Goal: Browse casually: Explore the website without a specific task or goal

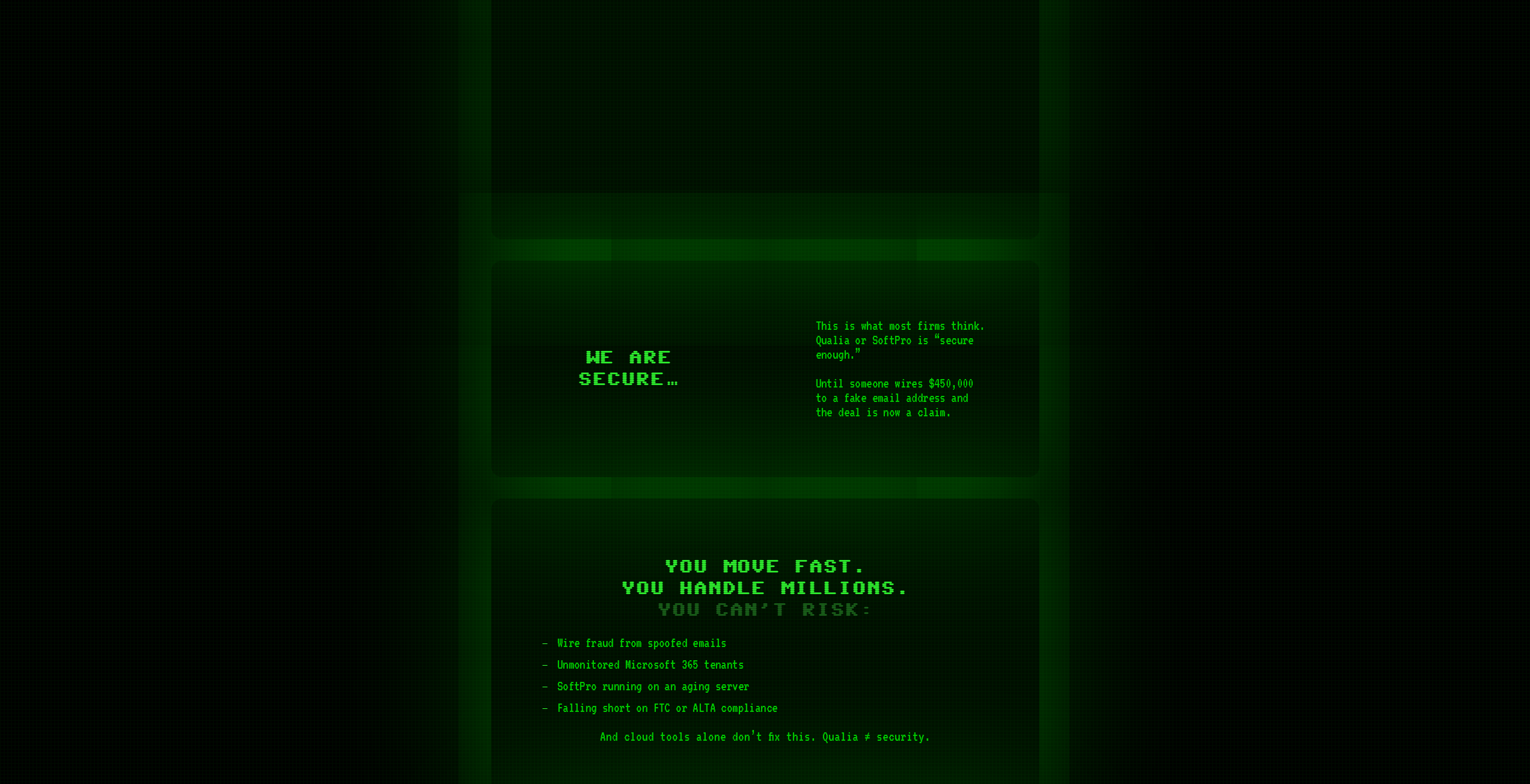
scroll to position [1022, 0]
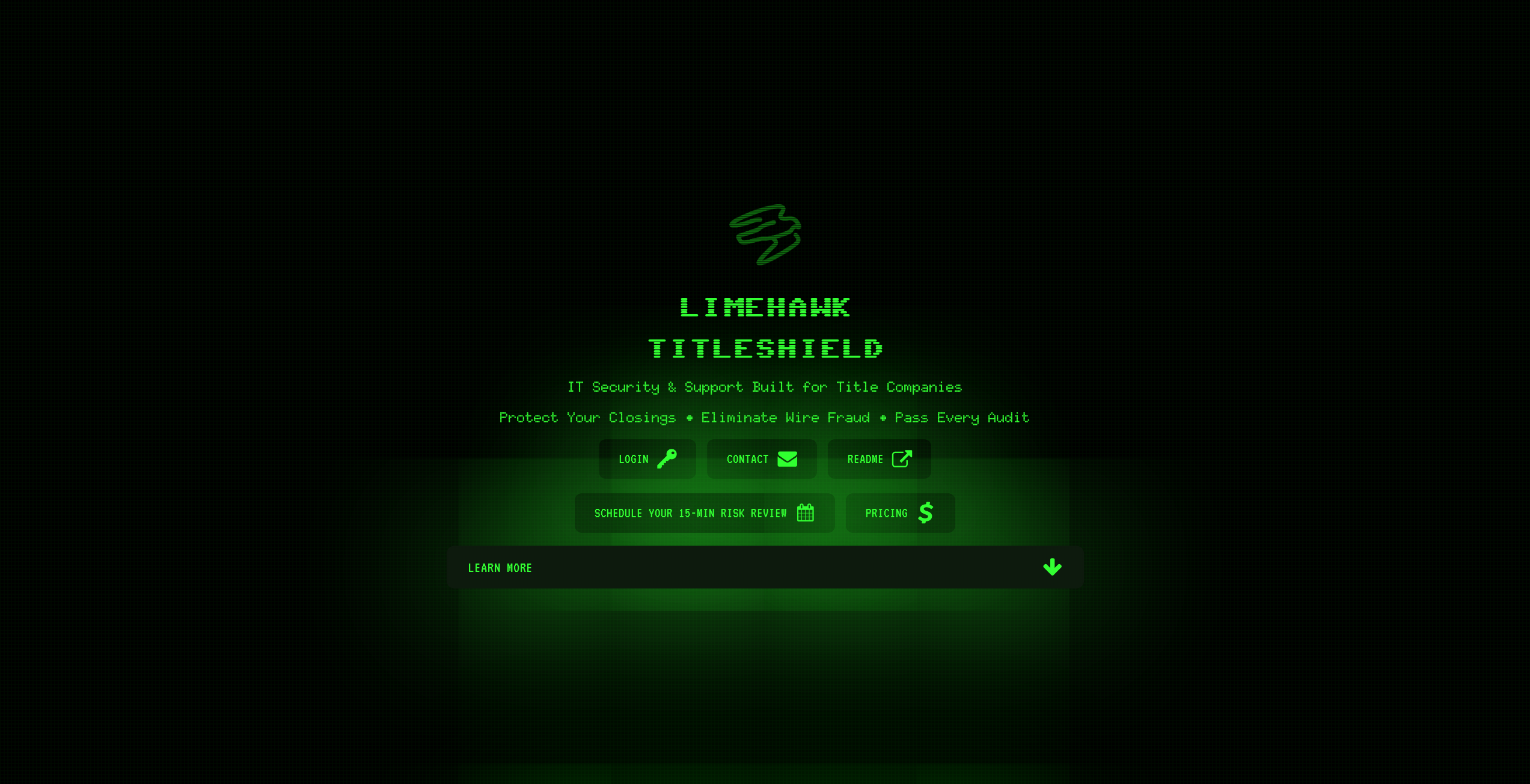
click at [798, 570] on span "Learn more" at bounding box center [750, 566] width 564 height 43
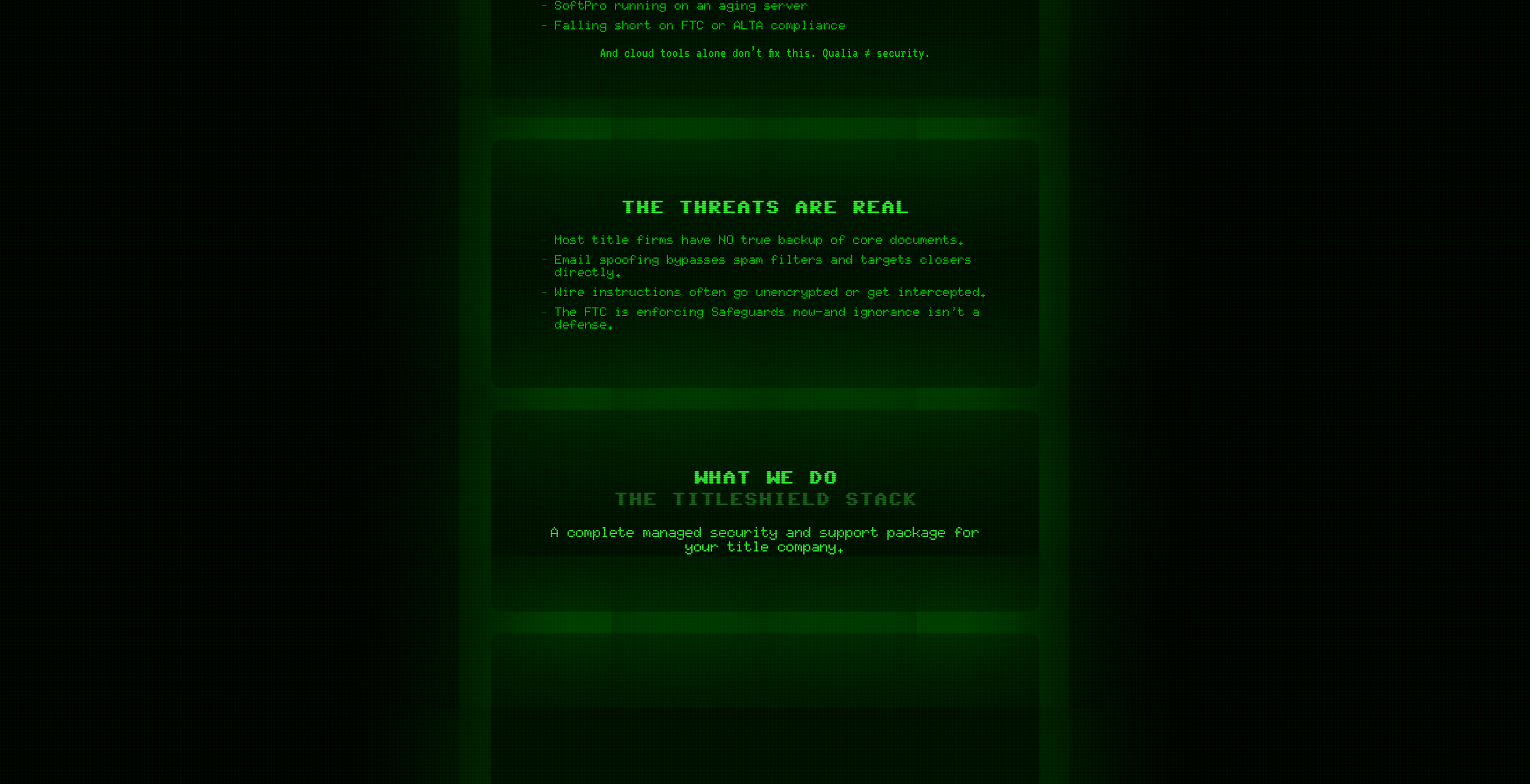
scroll to position [1767, 0]
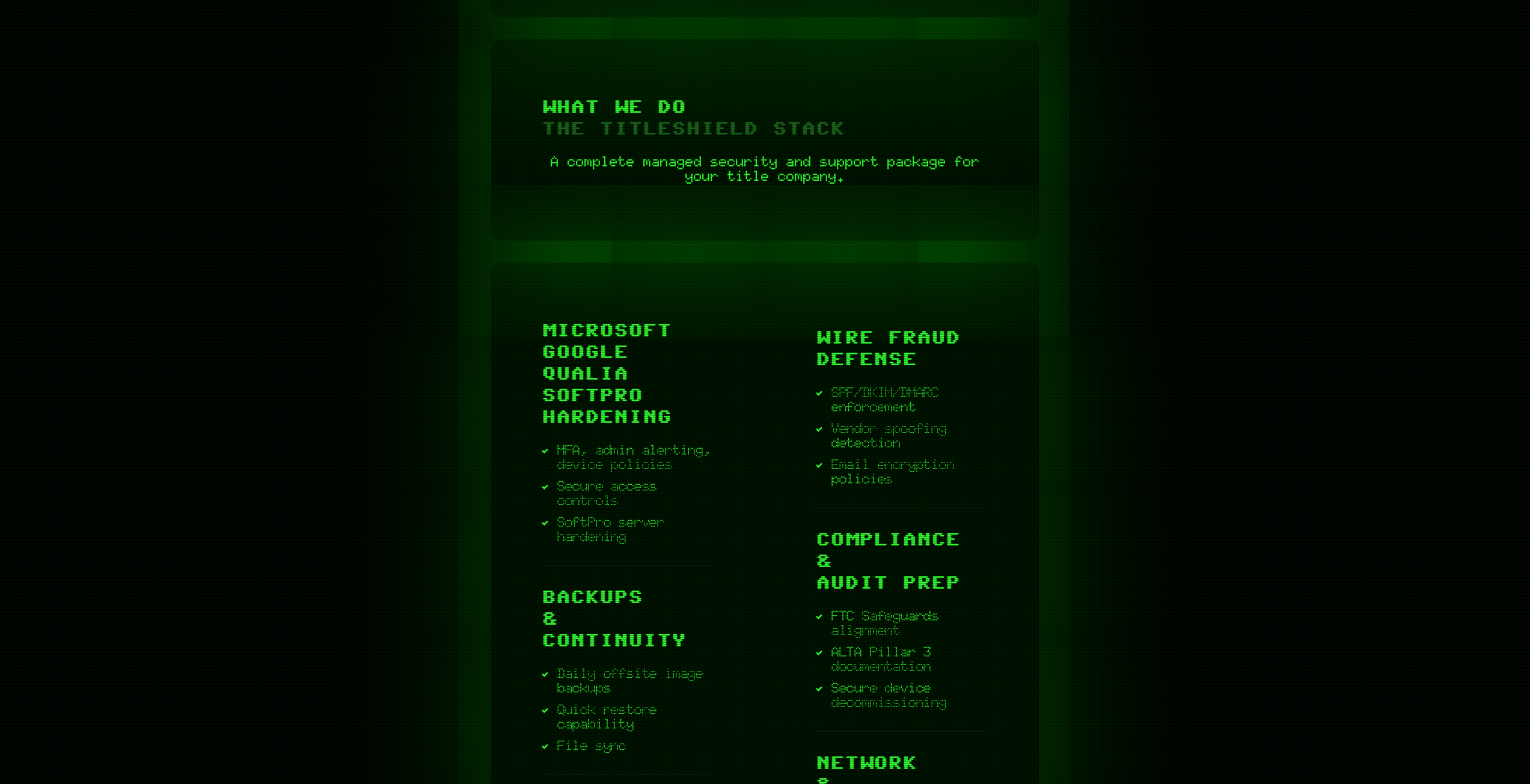
scroll to position [2163, 0]
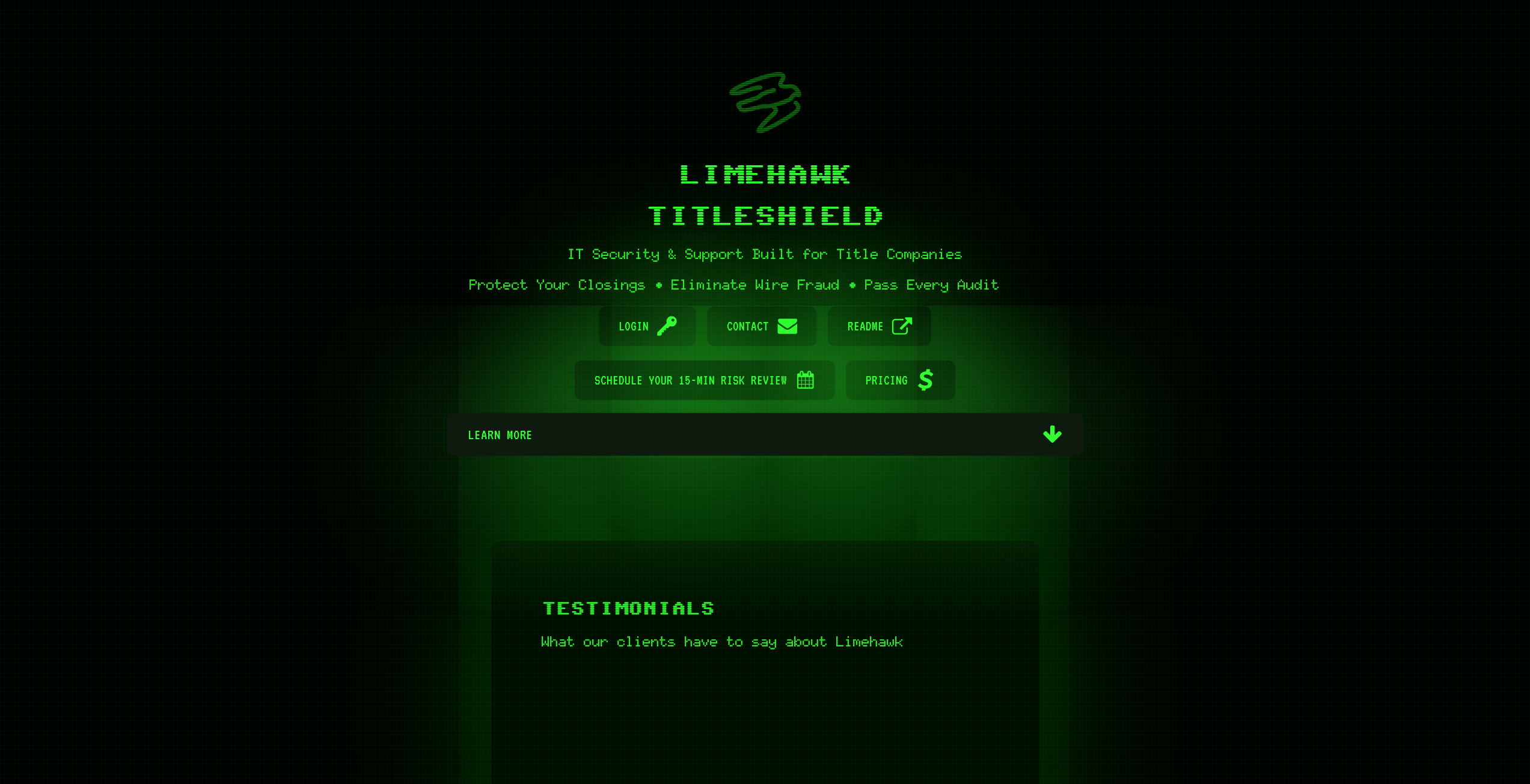
click at [549, 436] on span "Learn more" at bounding box center [750, 435] width 564 height 43
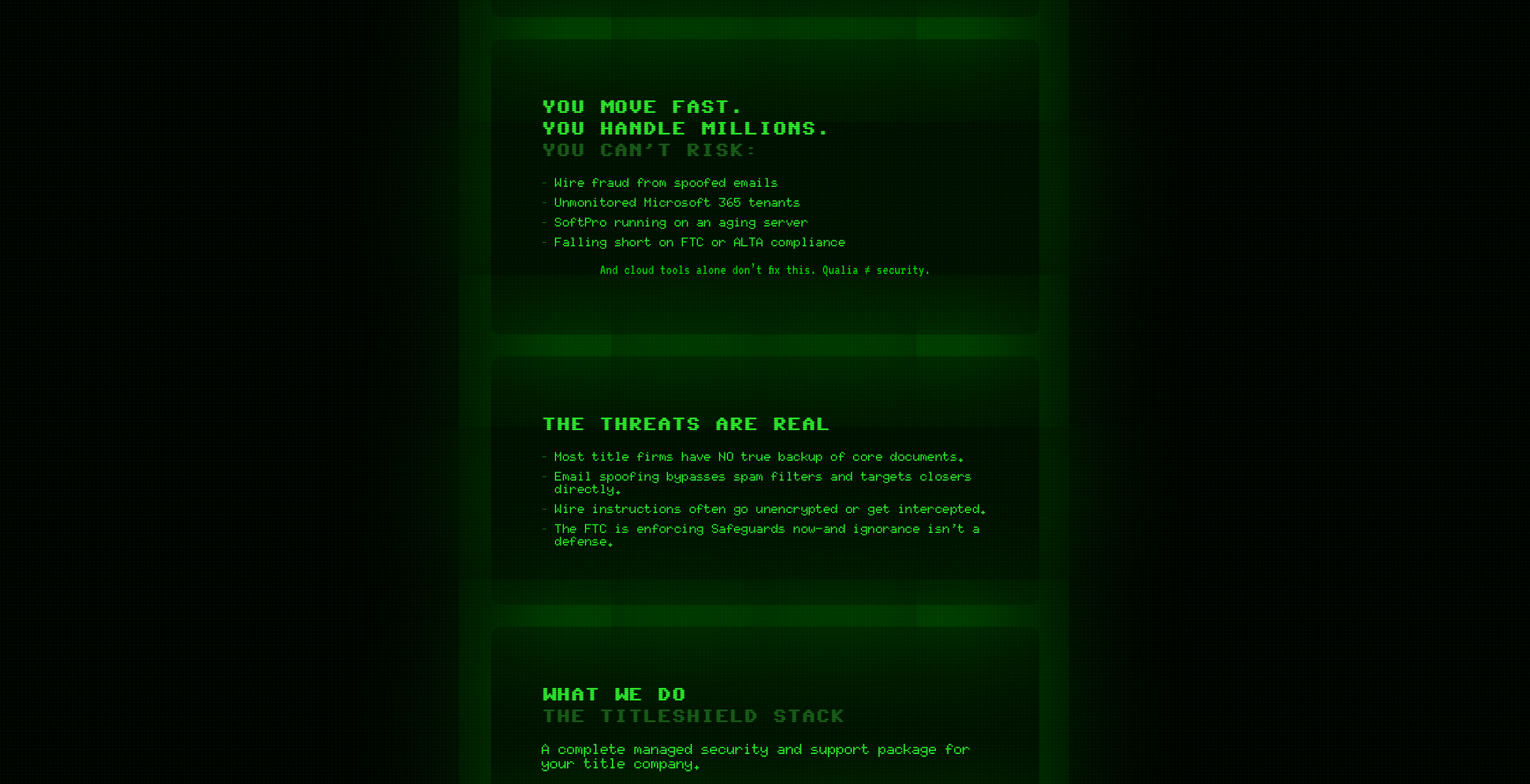
scroll to position [1262, 0]
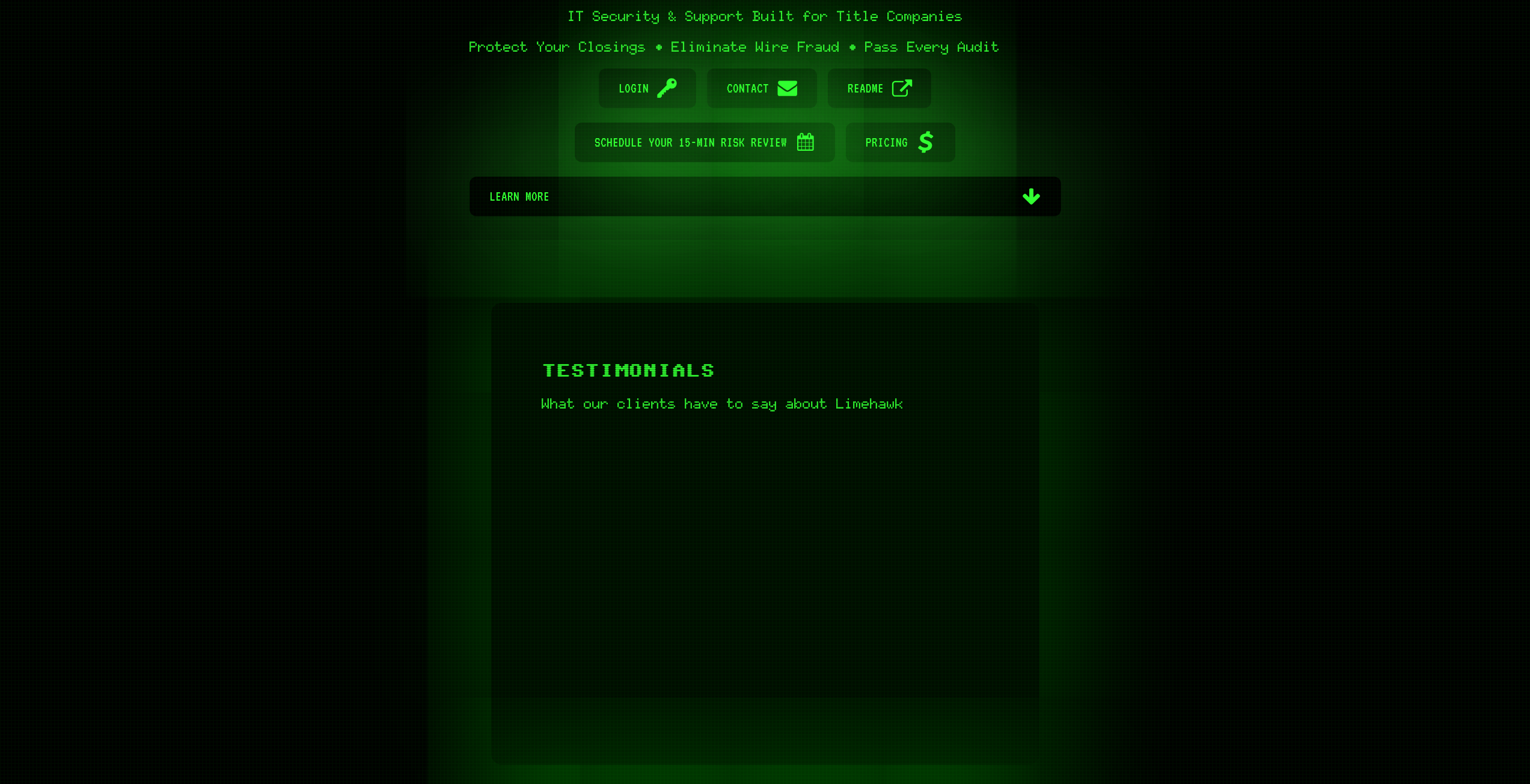
scroll to position [240, 0]
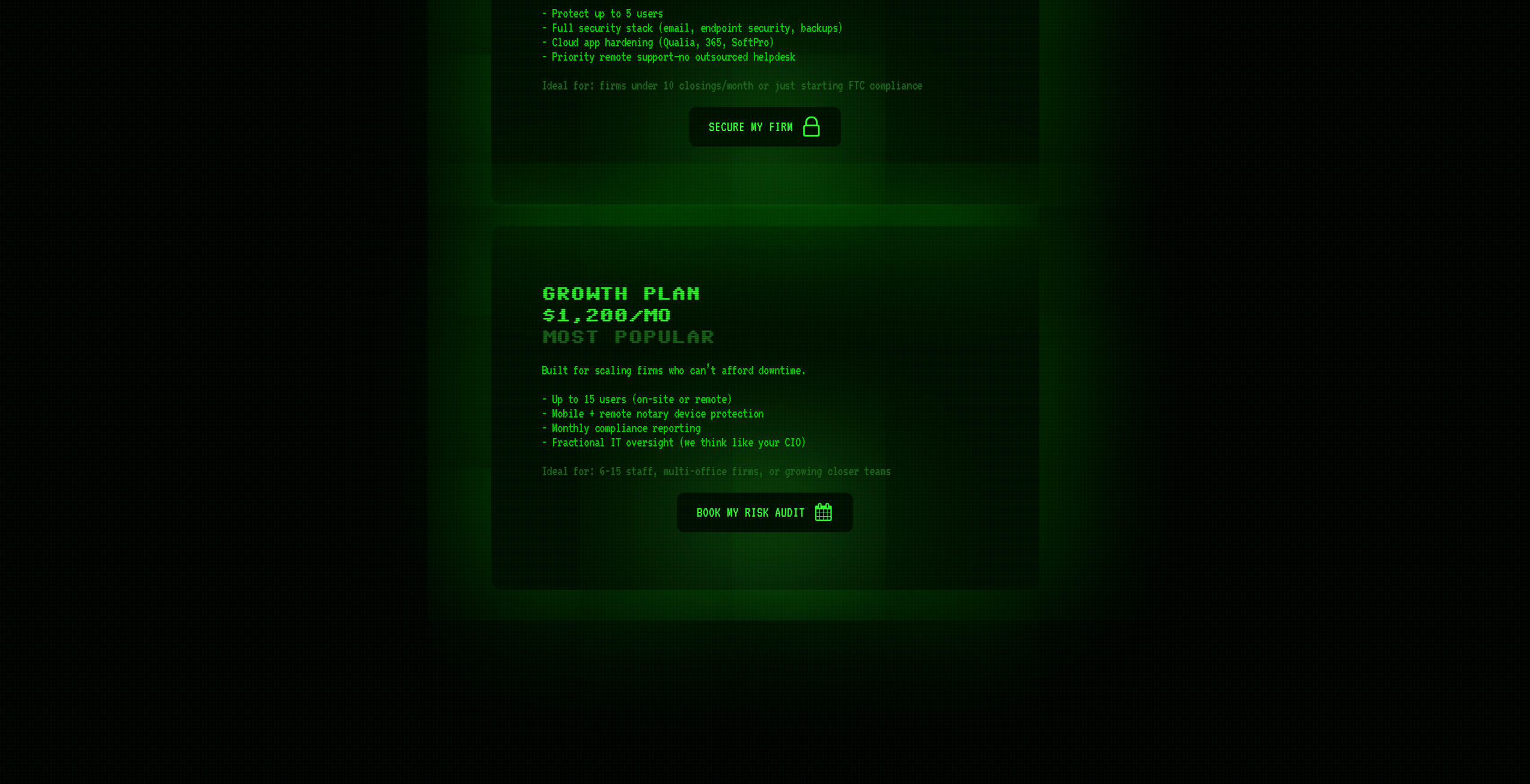
scroll to position [3906, 0]
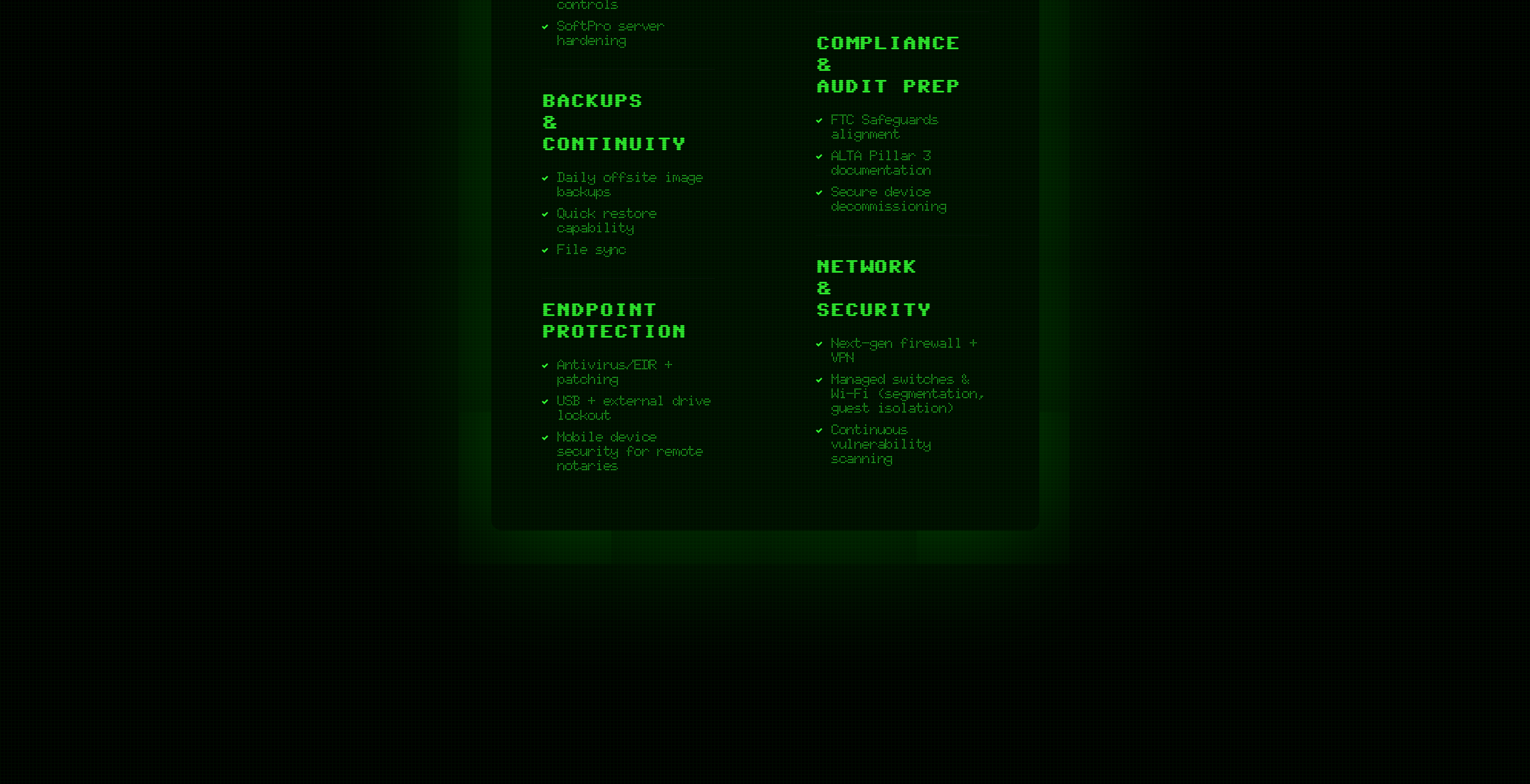
scroll to position [2344, 0]
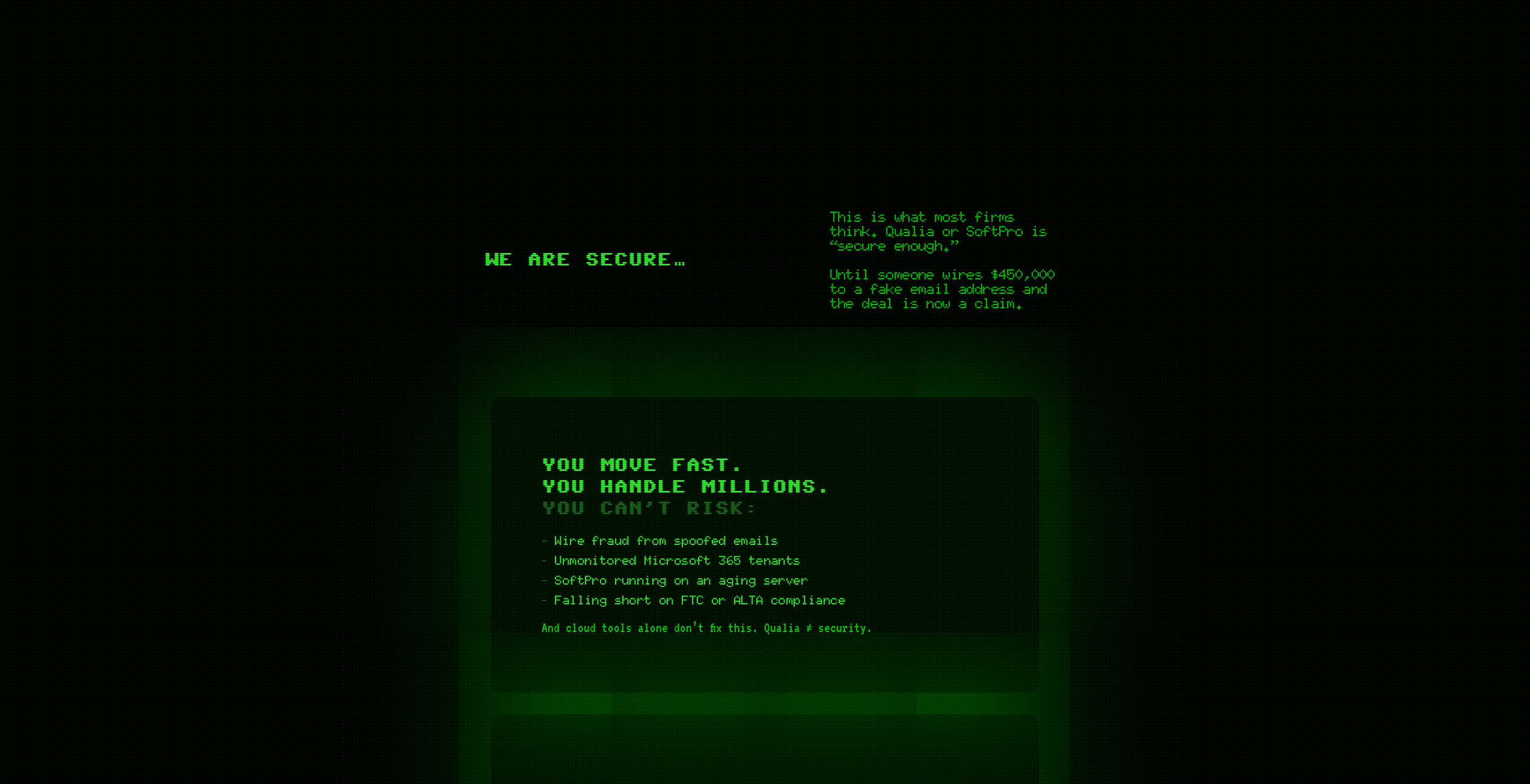
scroll to position [901, 0]
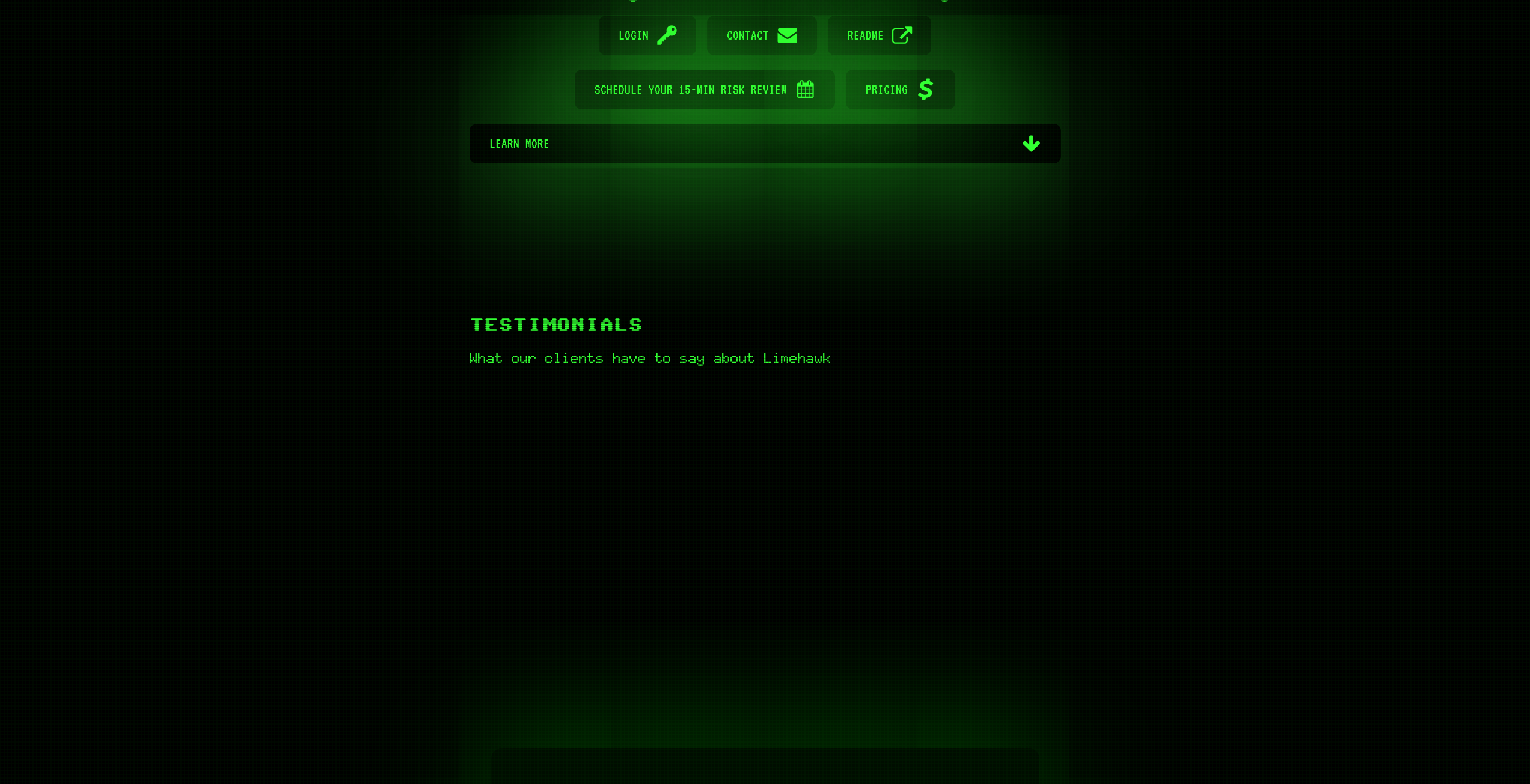
scroll to position [301, 0]
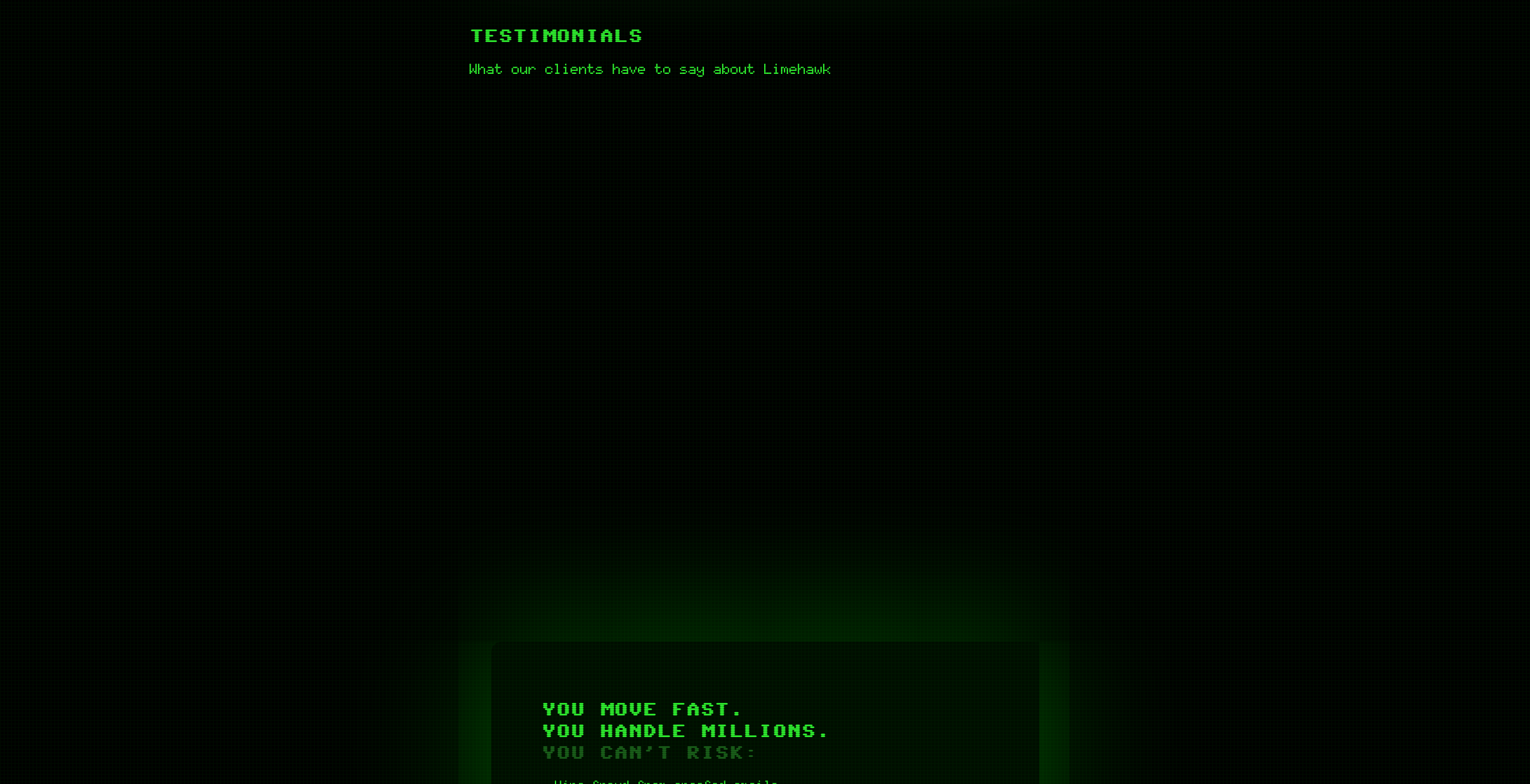
scroll to position [481, 0]
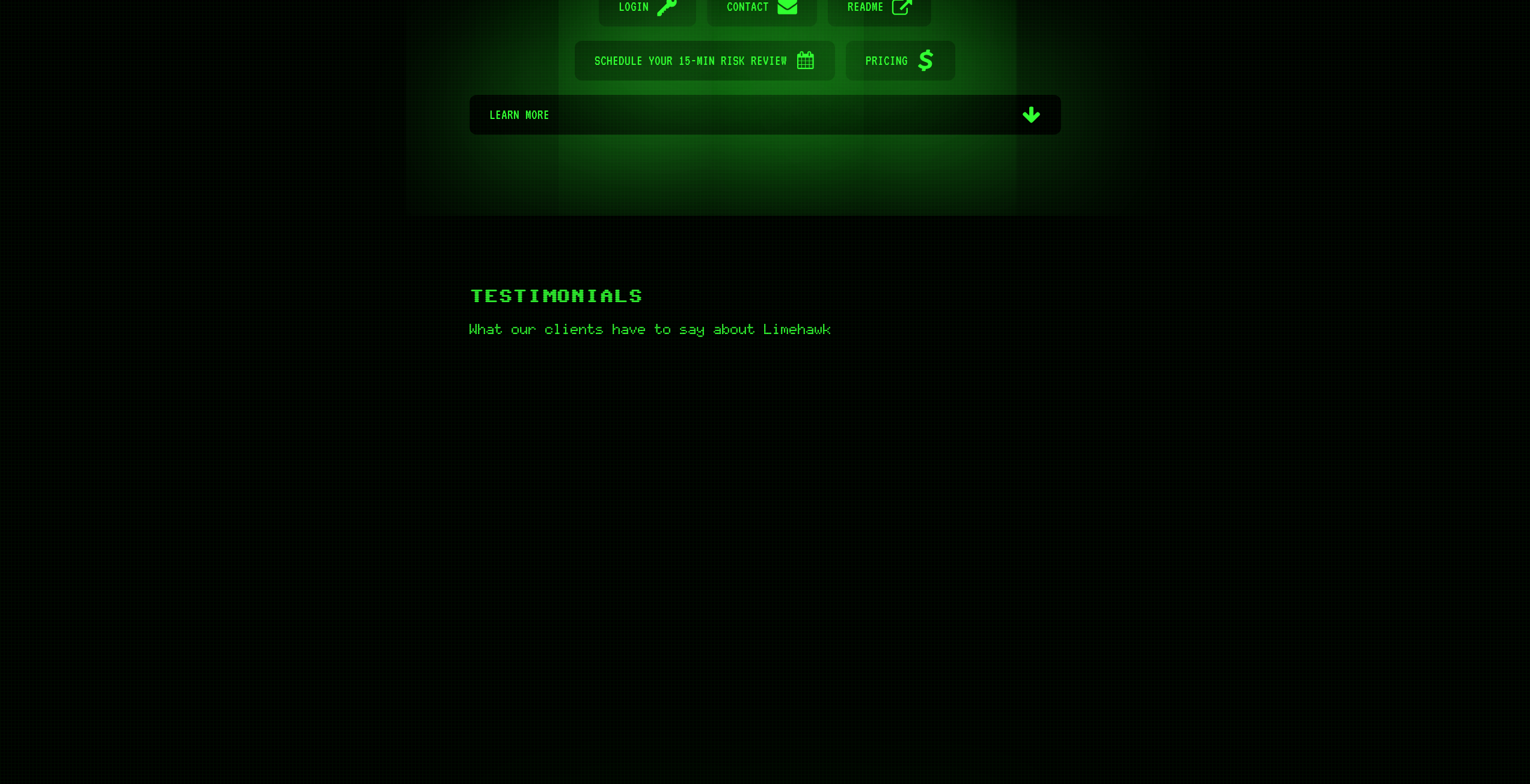
scroll to position [361, 0]
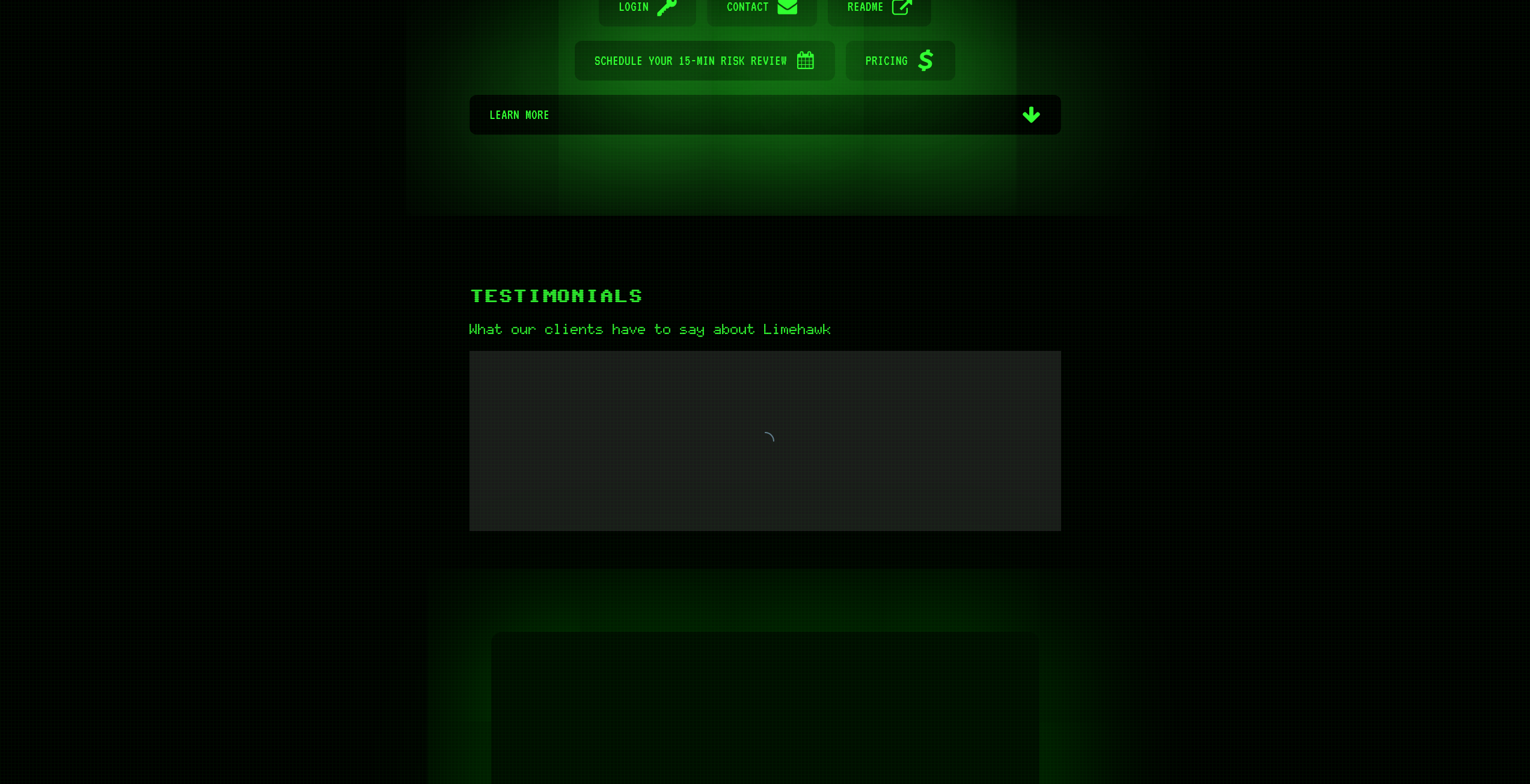
scroll to position [361, 0]
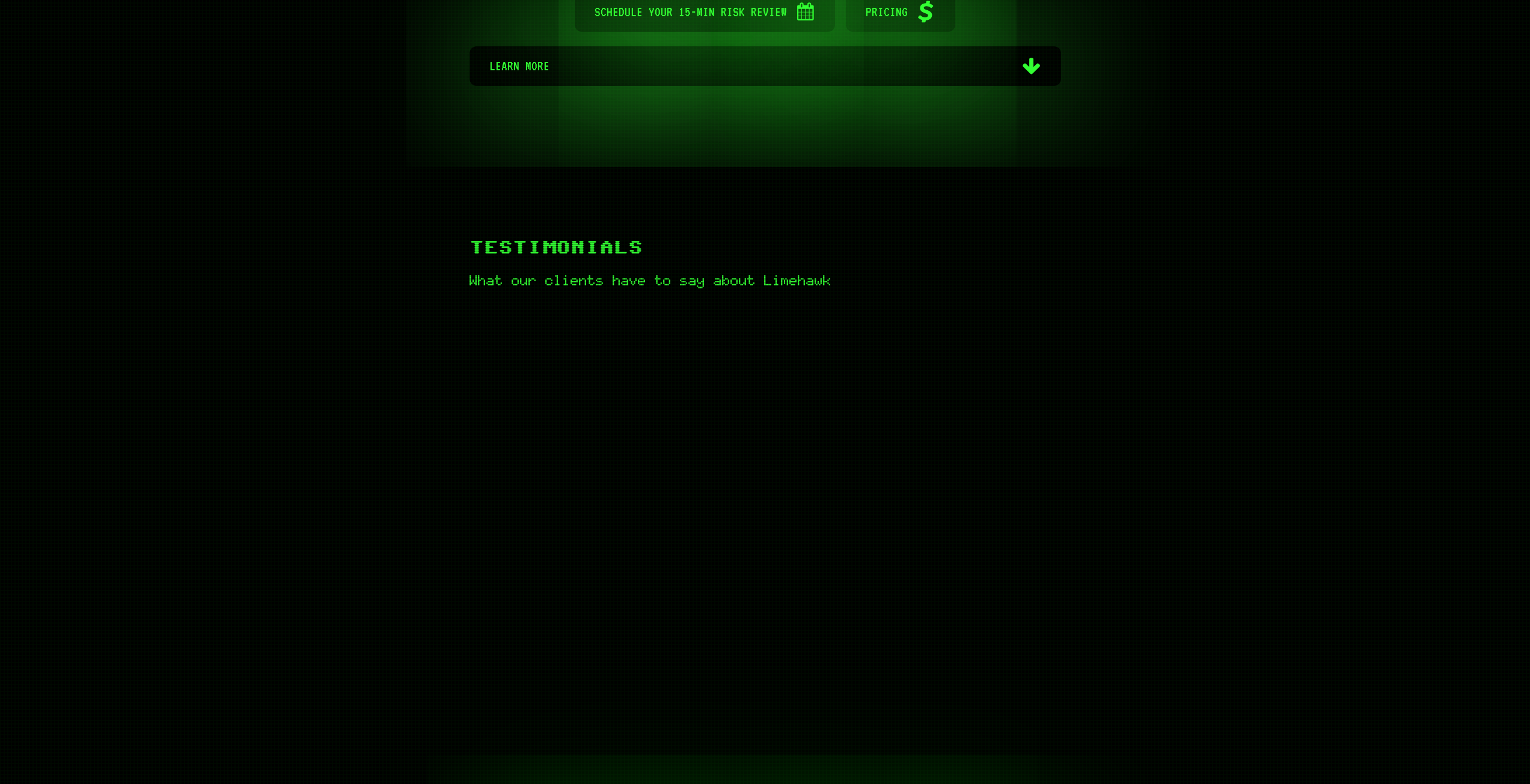
scroll to position [361, 0]
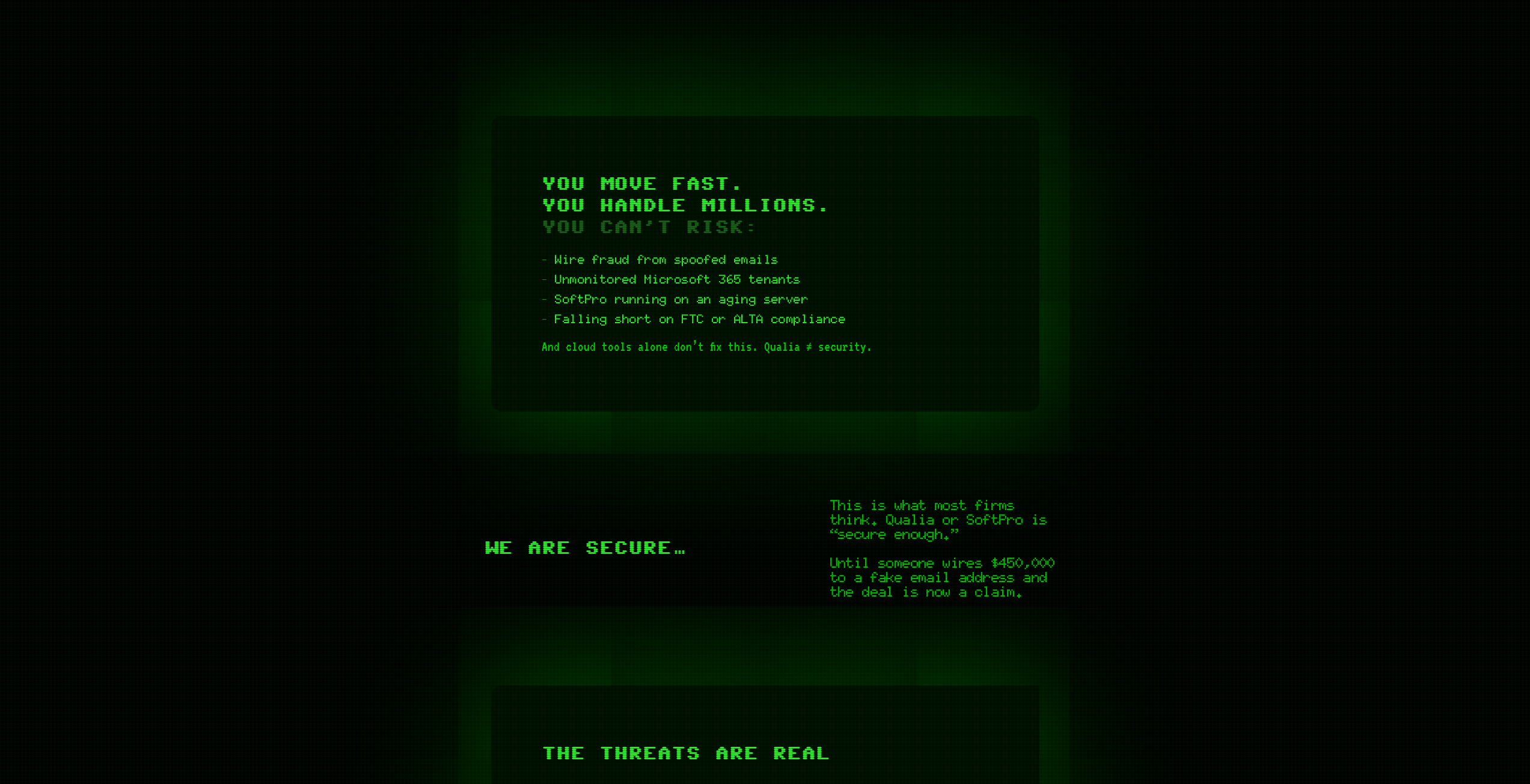
scroll to position [961, 0]
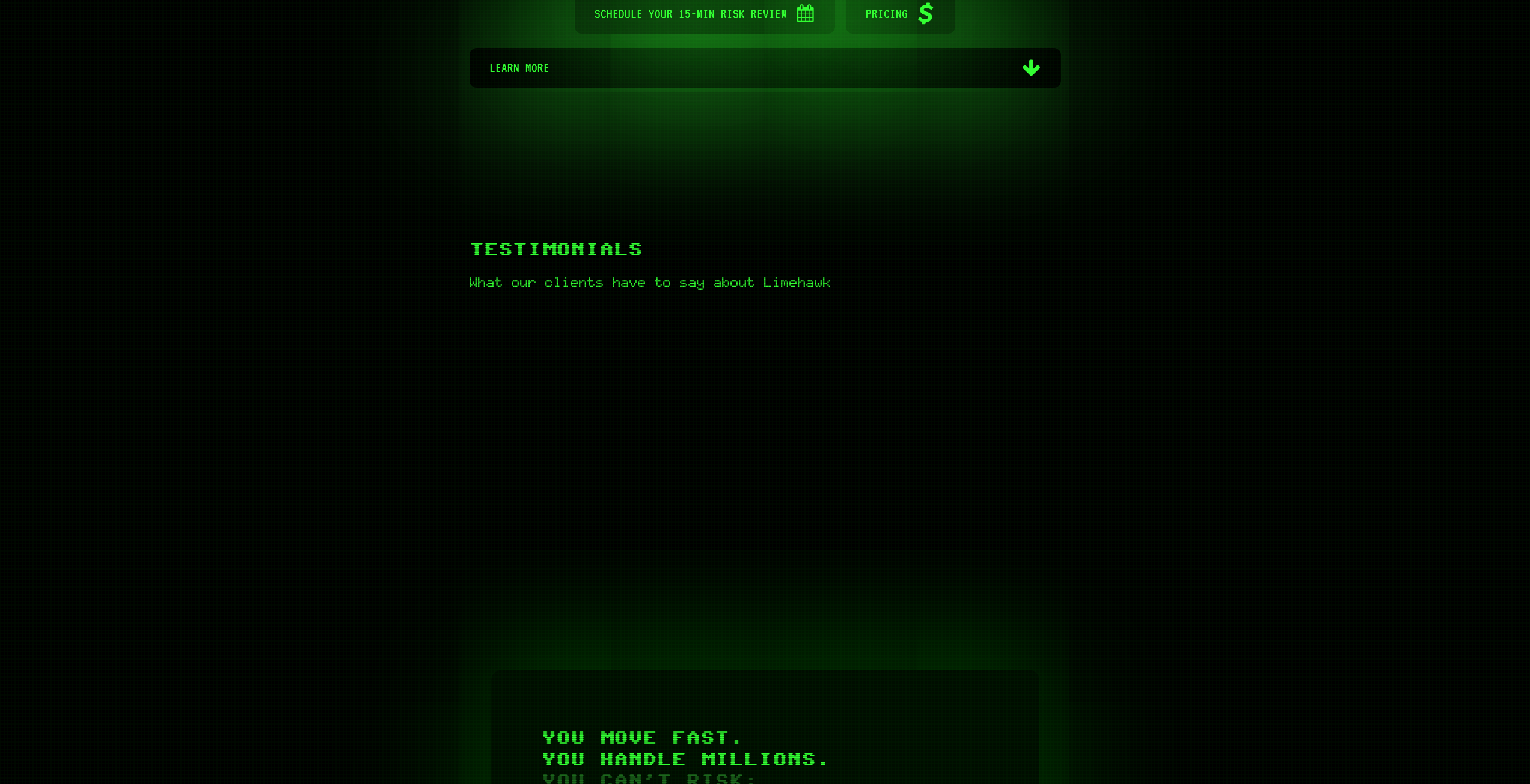
scroll to position [361, 0]
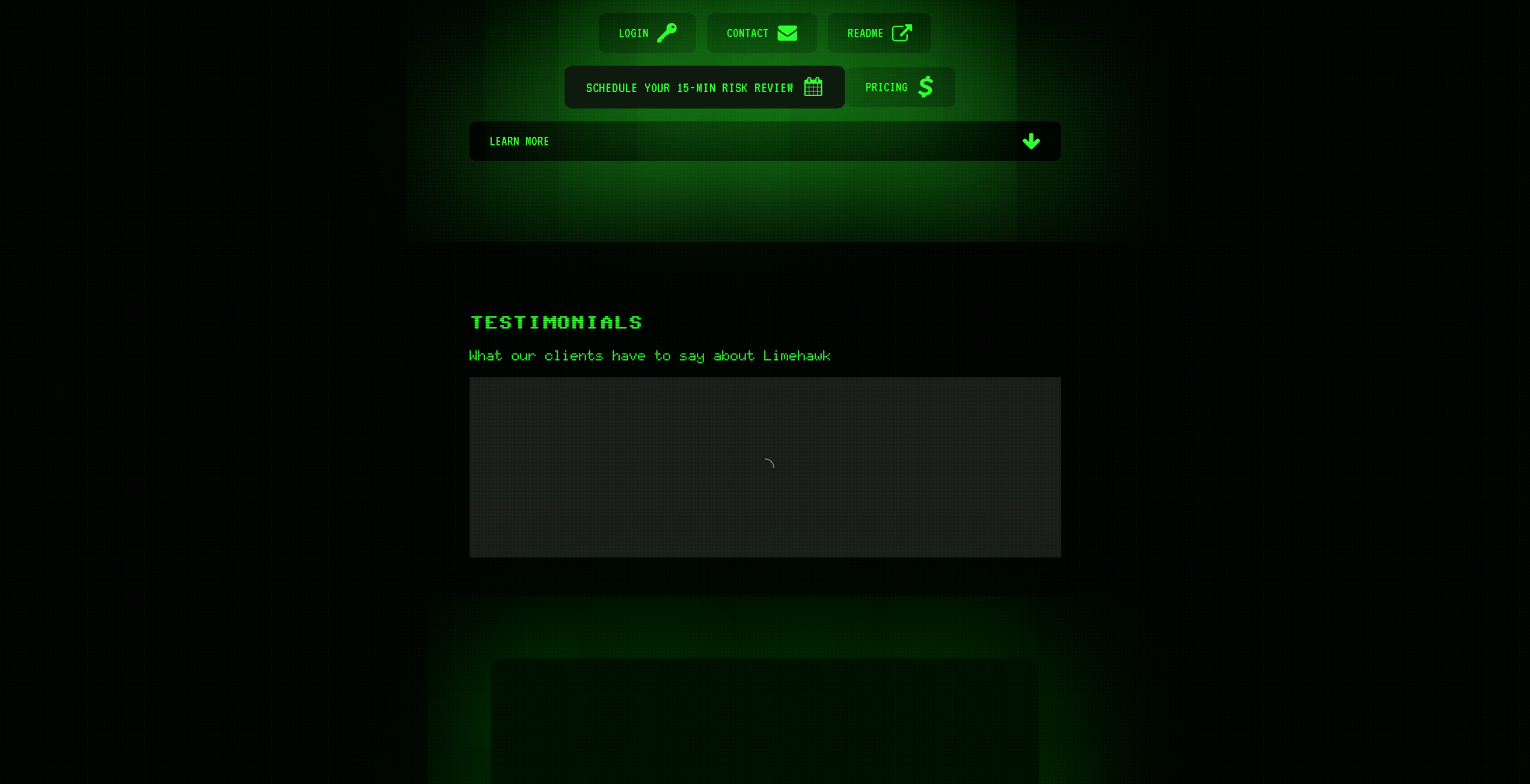
scroll to position [361, 0]
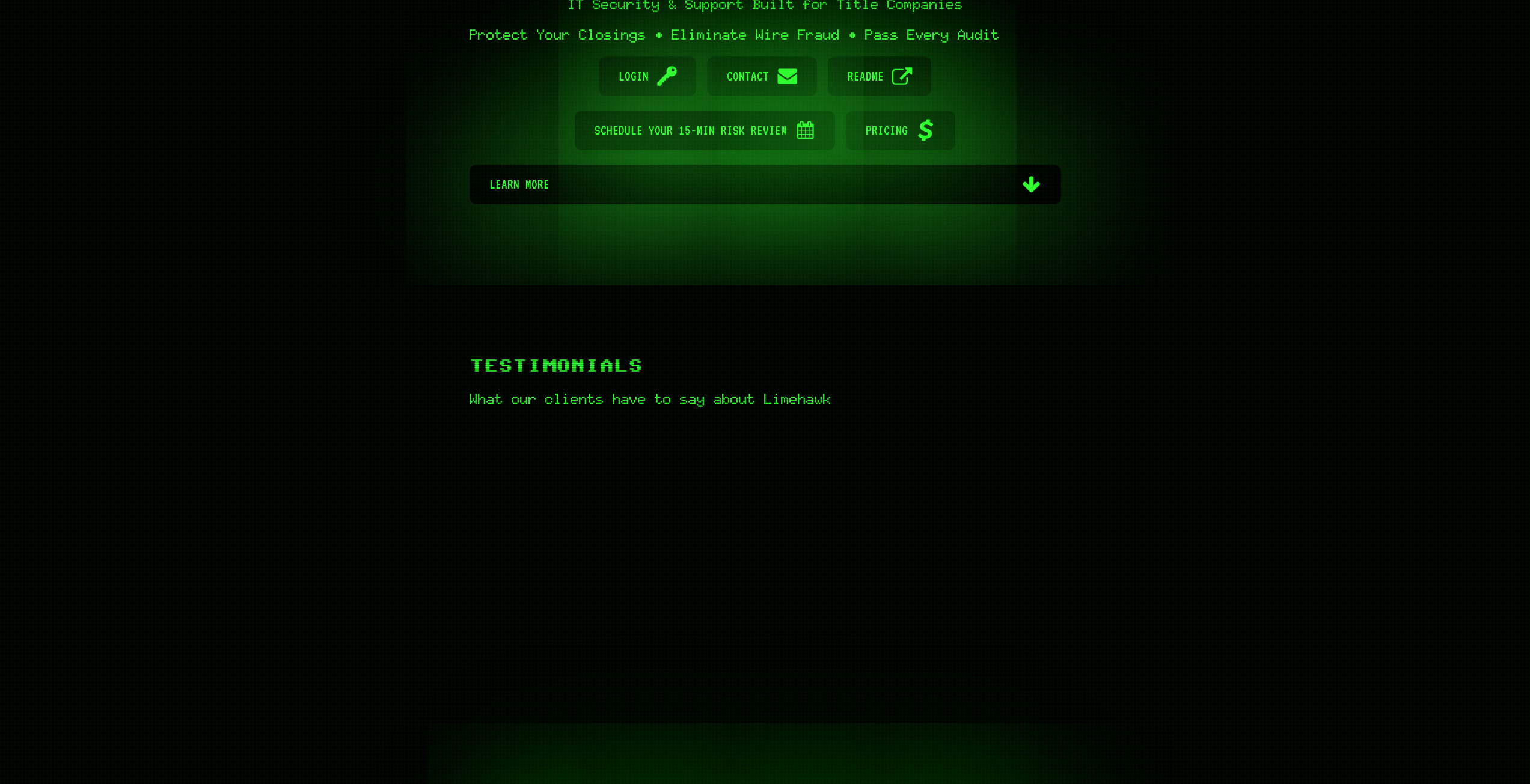
scroll to position [301, 0]
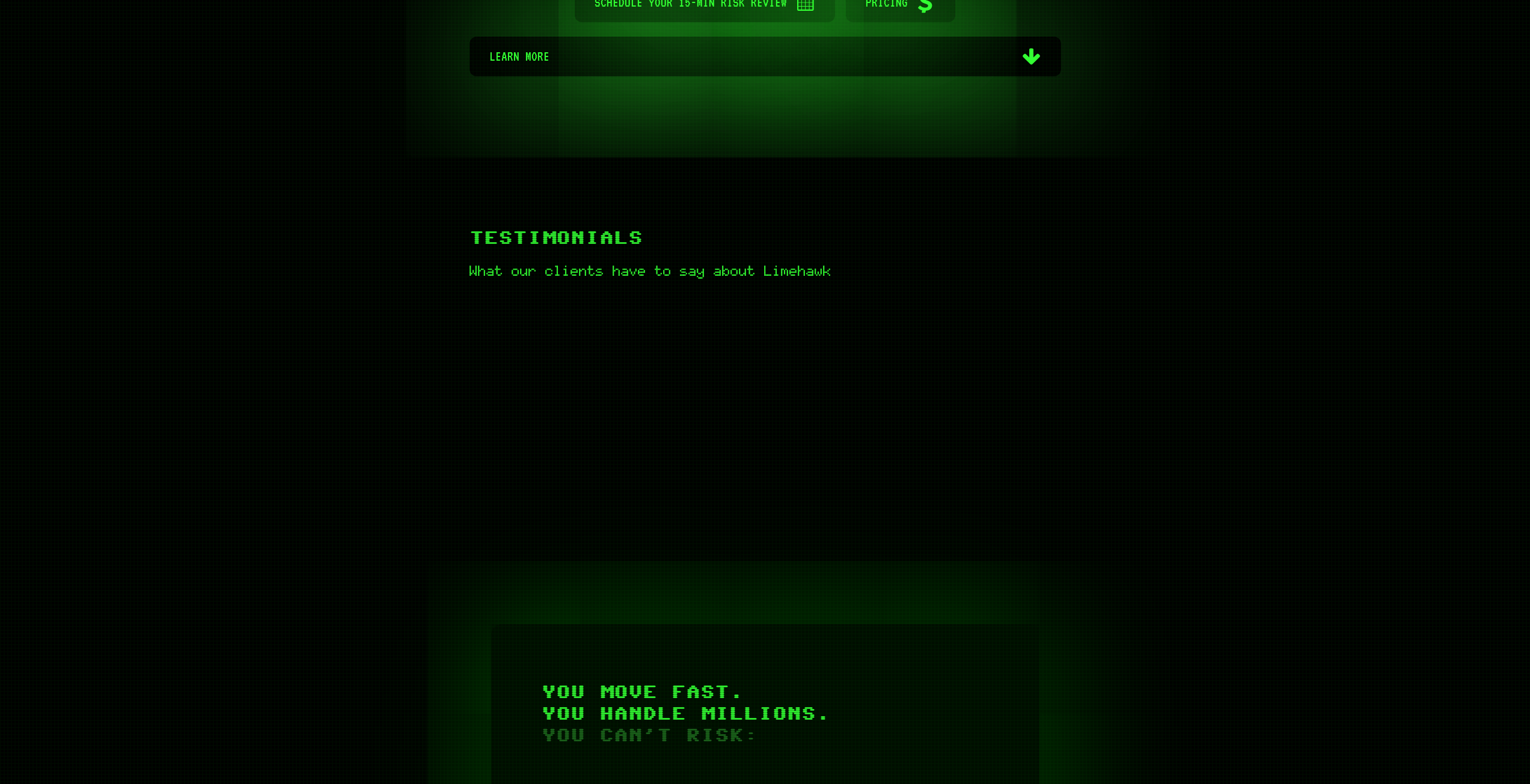
scroll to position [420, 0]
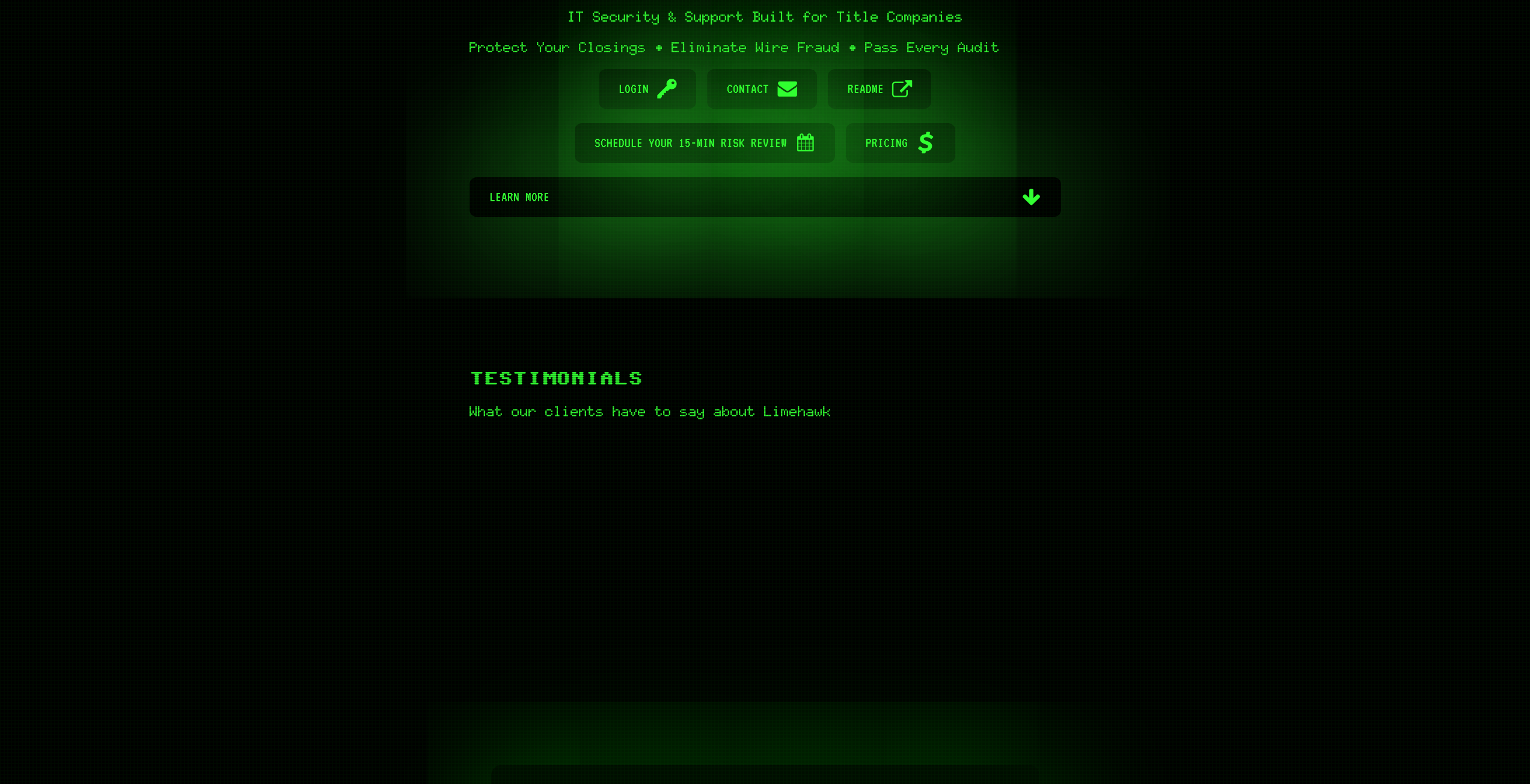
scroll to position [240, 0]
